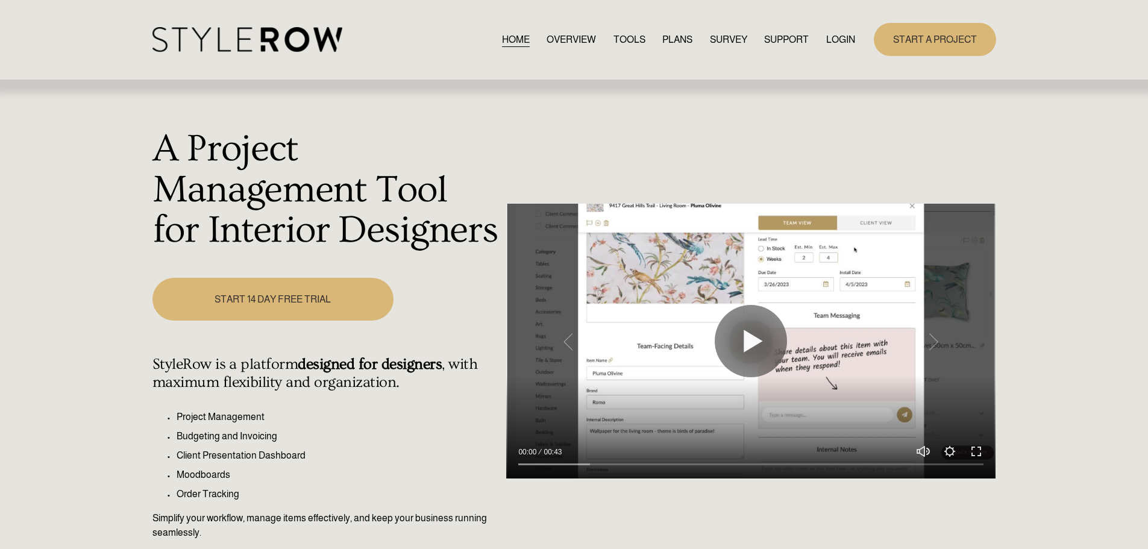
click at [835, 43] on link "LOGIN" at bounding box center [840, 39] width 29 height 16
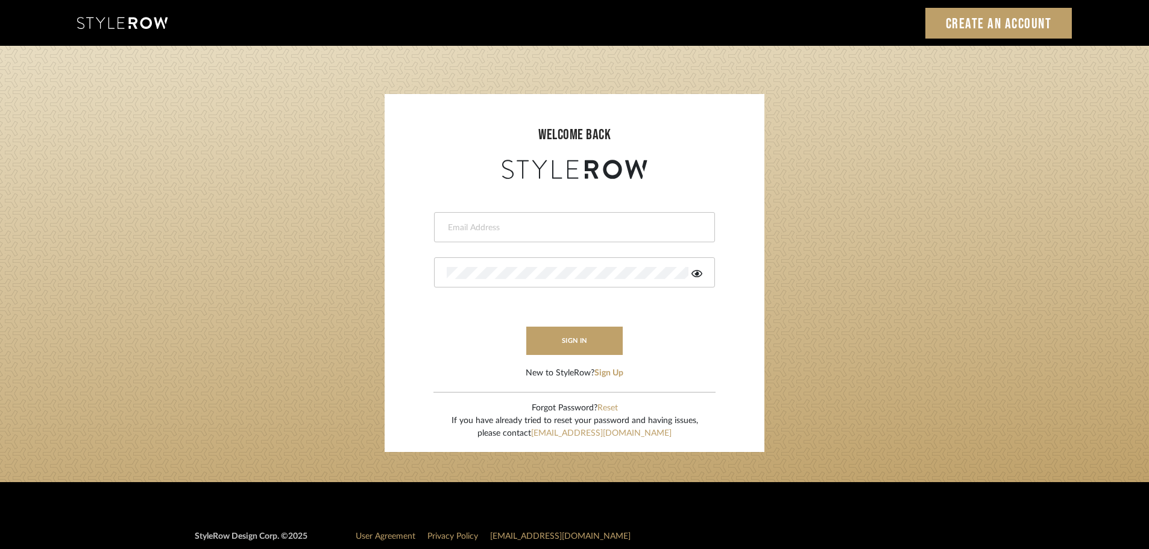
click at [443, 233] on div at bounding box center [574, 227] width 281 height 30
click at [451, 225] on input "email" at bounding box center [573, 228] width 253 height 12
type input "persimmon.design@outlook.com"
click at [559, 336] on button "sign in" at bounding box center [574, 341] width 96 height 28
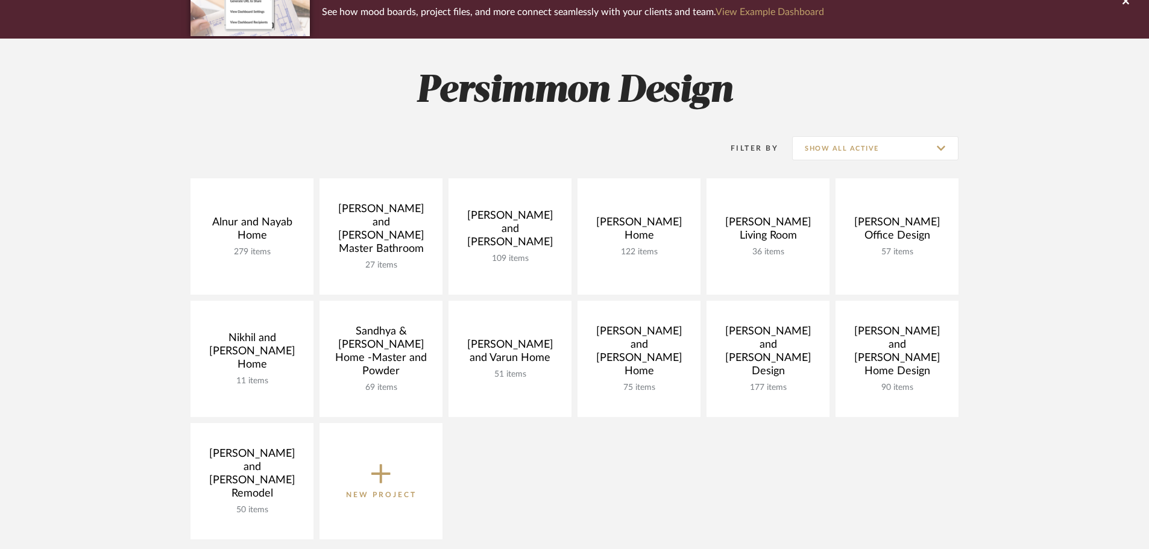
scroll to position [181, 0]
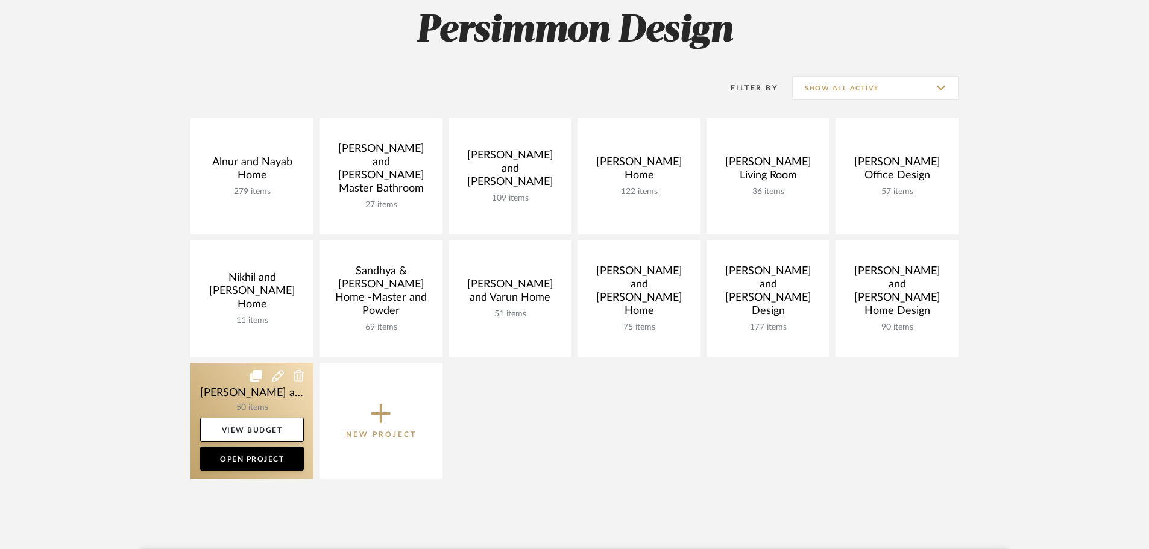
click at [213, 389] on link at bounding box center [251, 421] width 123 height 116
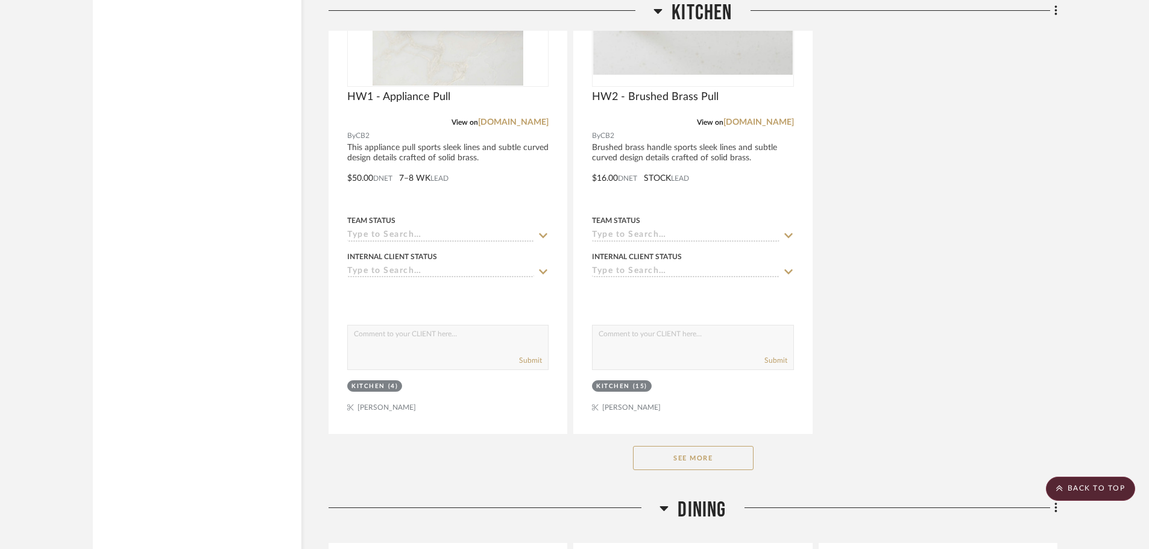
scroll to position [3435, 0]
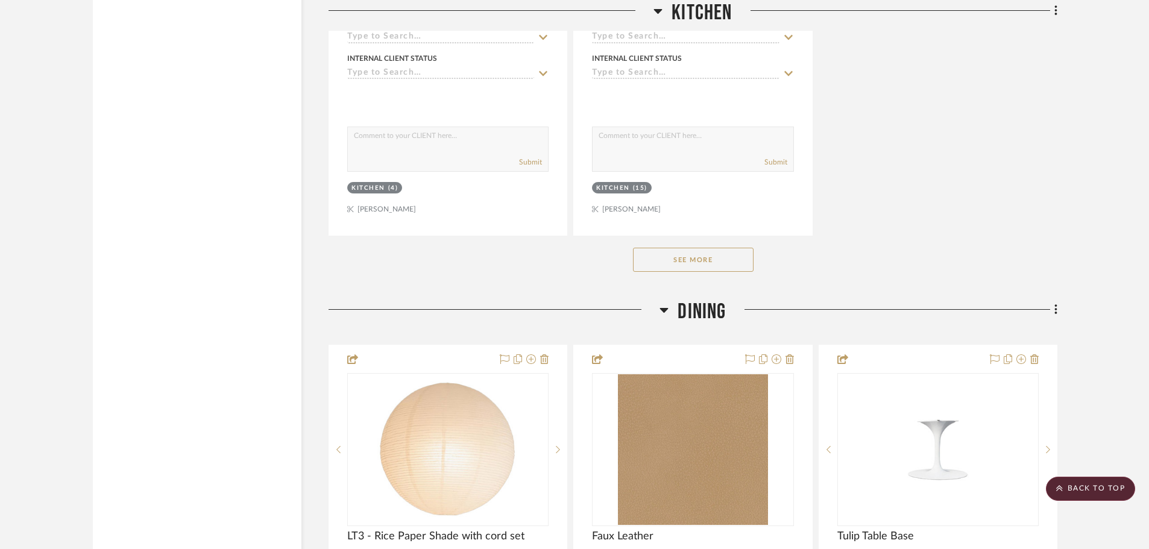
click at [712, 248] on button "See More" at bounding box center [693, 260] width 121 height 24
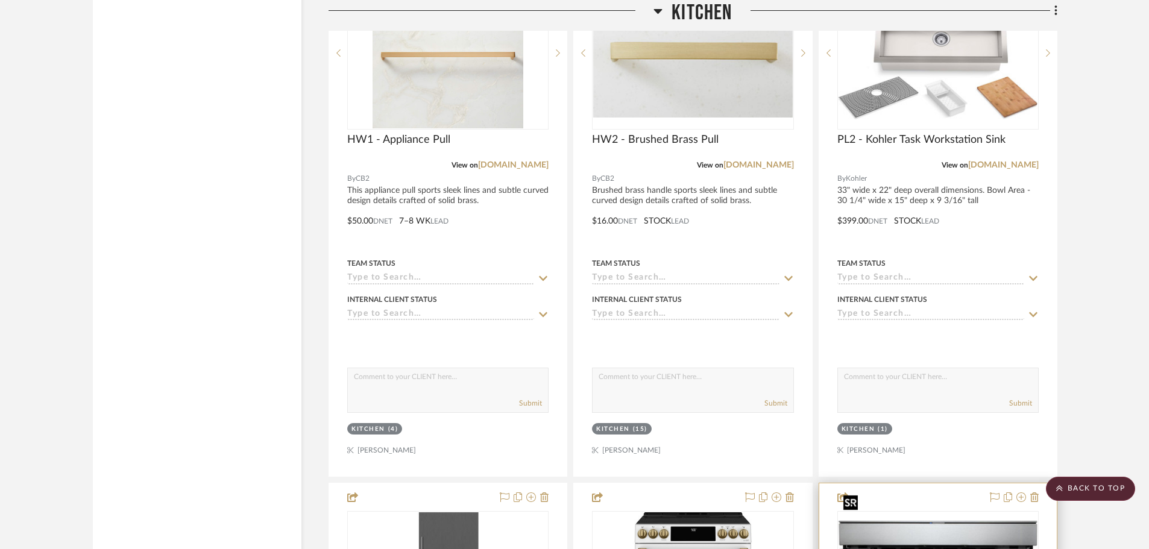
scroll to position [3074, 0]
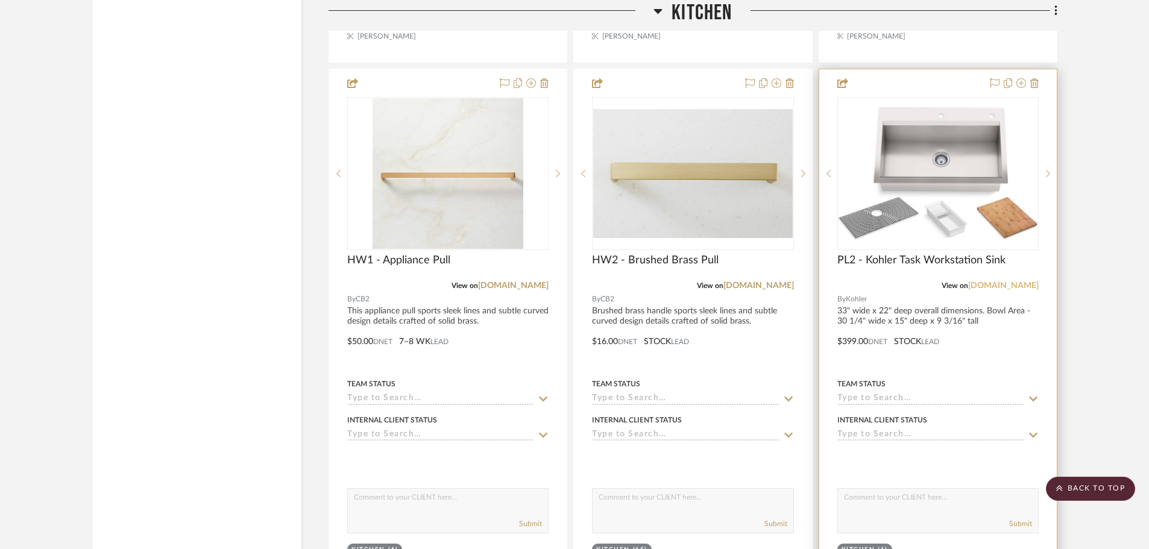
click at [1011, 281] on link "kohler.com" at bounding box center [1003, 285] width 71 height 8
